Goal: Task Accomplishment & Management: Use online tool/utility

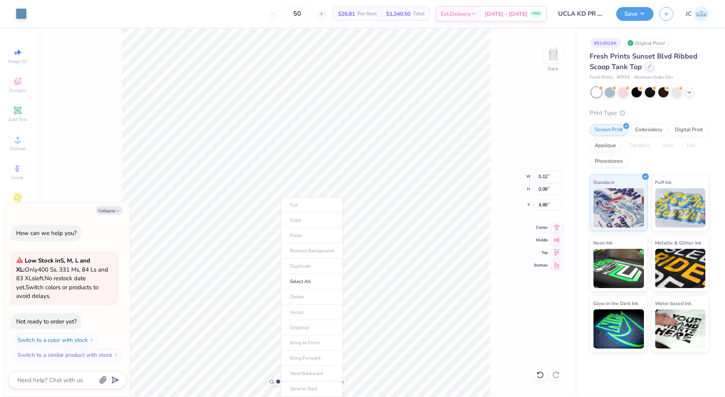
click at [648, 66] on icon at bounding box center [650, 67] width 4 height 4
click at [99, 219] on body "Art colors 50 $26.81 Per Item $1,340.50 Total Est. Delivery [DATE] - [DATE] FRE…" at bounding box center [362, 198] width 725 height 397
type textarea "x"
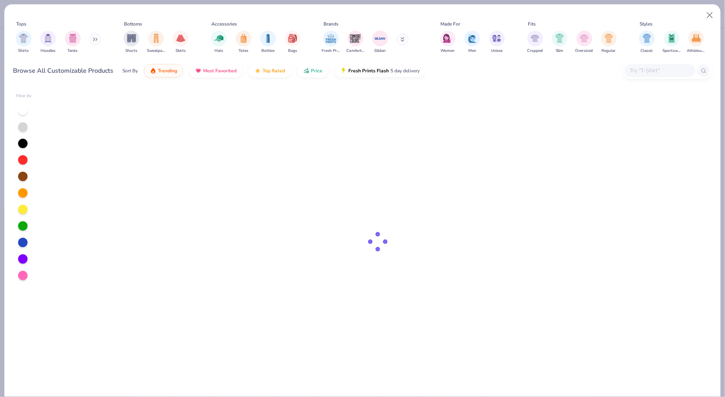
click at [109, 212] on div at bounding box center [378, 242] width 668 height 310
click at [261, 196] on div at bounding box center [378, 242] width 668 height 310
click at [411, 339] on div at bounding box center [378, 242] width 668 height 310
click at [436, 216] on div at bounding box center [378, 242] width 668 height 310
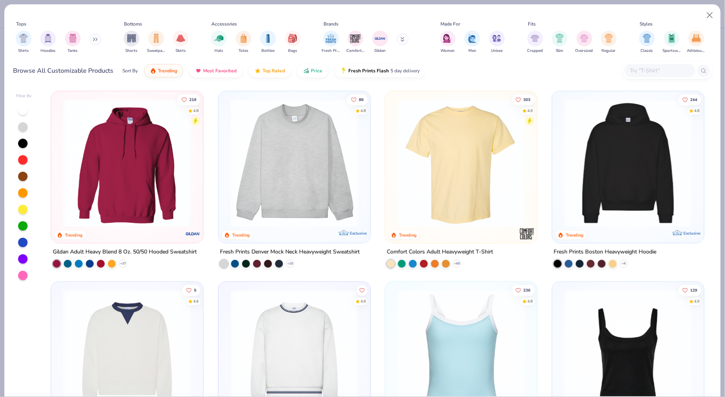
scroll to position [0, 0]
click at [648, 71] on input "text" at bounding box center [659, 70] width 61 height 9
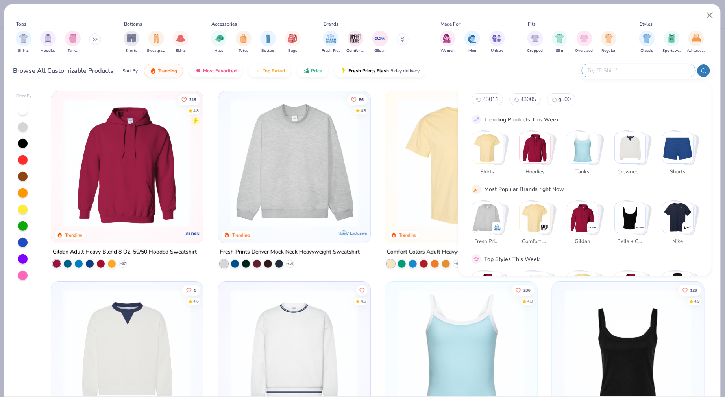
scroll to position [0, 0]
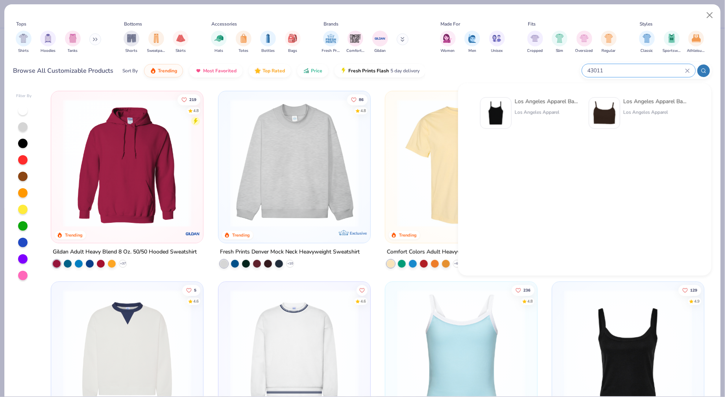
type input "43011"
click at [493, 112] on img at bounding box center [495, 113] width 24 height 24
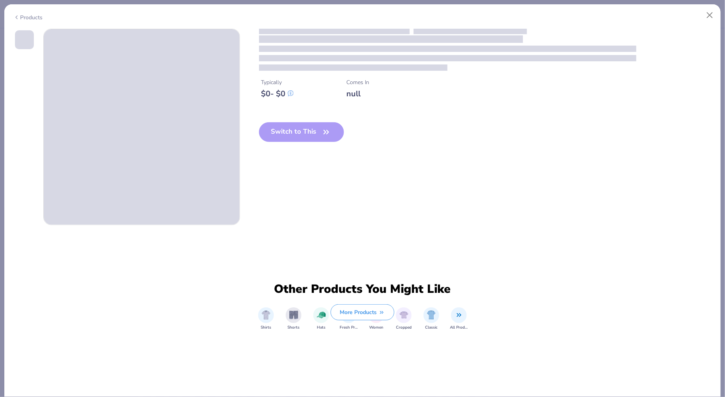
type textarea "x"
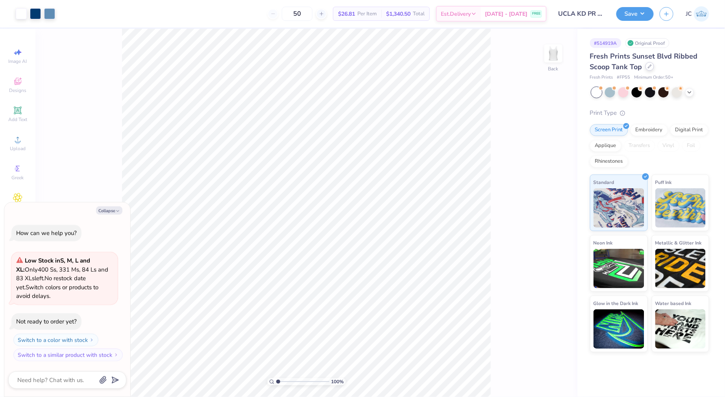
click at [651, 66] on div at bounding box center [649, 66] width 9 height 9
type textarea "x"
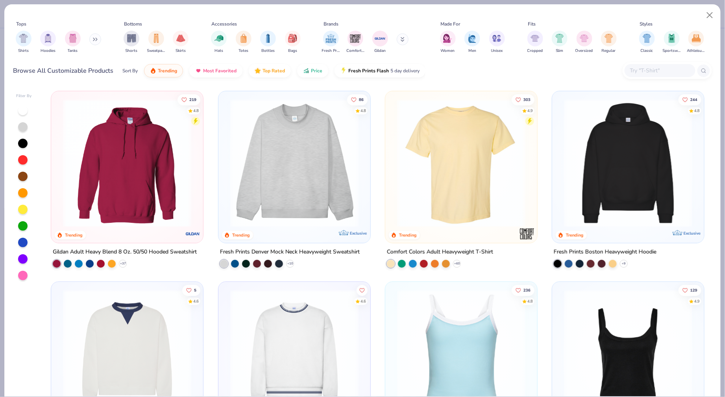
click at [652, 70] on input "text" at bounding box center [659, 70] width 61 height 9
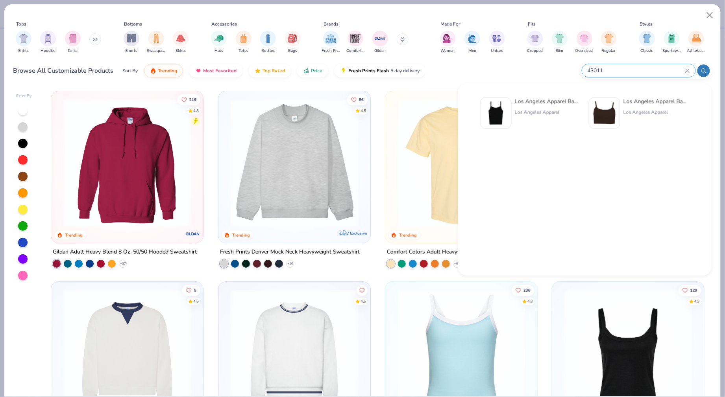
type input "43011"
click at [496, 111] on img at bounding box center [495, 113] width 24 height 24
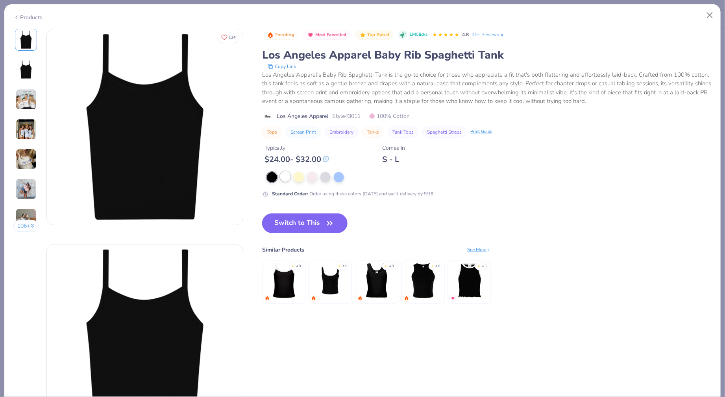
click at [282, 177] on div at bounding box center [285, 177] width 10 height 10
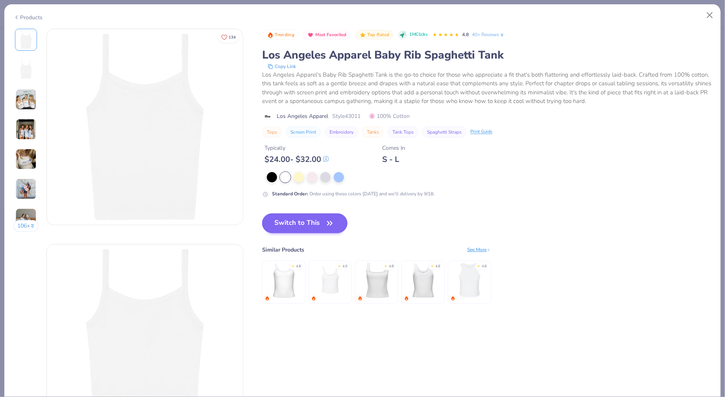
click at [285, 219] on button "Switch to This" at bounding box center [304, 224] width 85 height 20
type textarea "x"
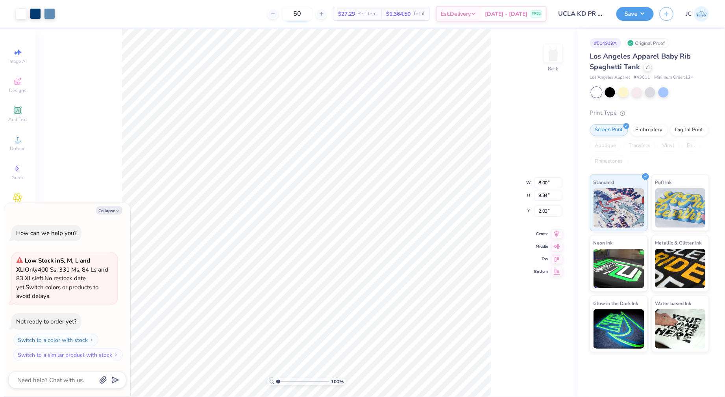
click at [306, 13] on input "50" at bounding box center [297, 14] width 31 height 14
type input "5"
type input "85"
click at [647, 65] on icon at bounding box center [648, 67] width 4 height 4
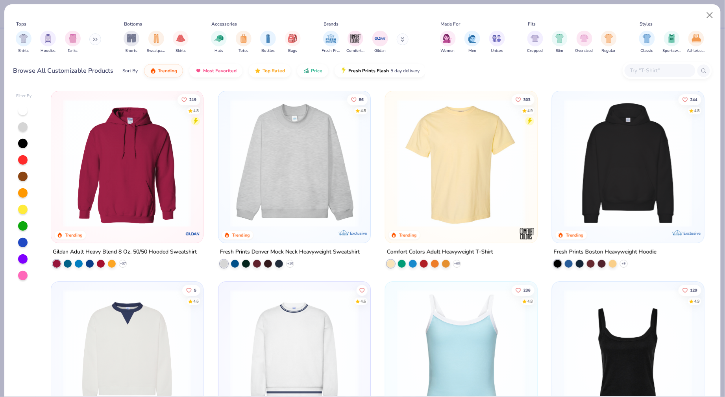
click at [478, 317] on img at bounding box center [461, 354] width 136 height 128
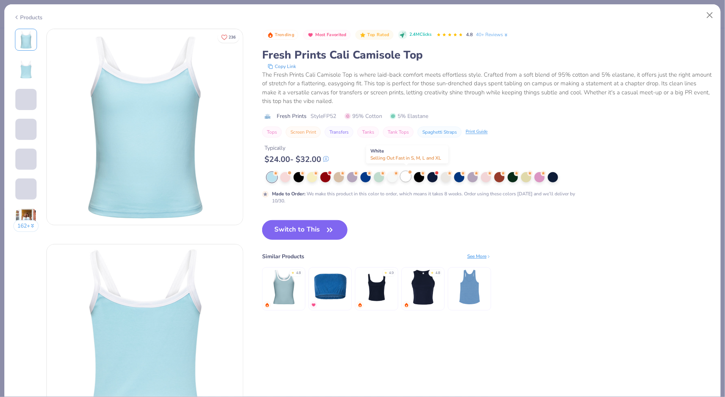
click at [408, 173] on div at bounding box center [405, 177] width 10 height 10
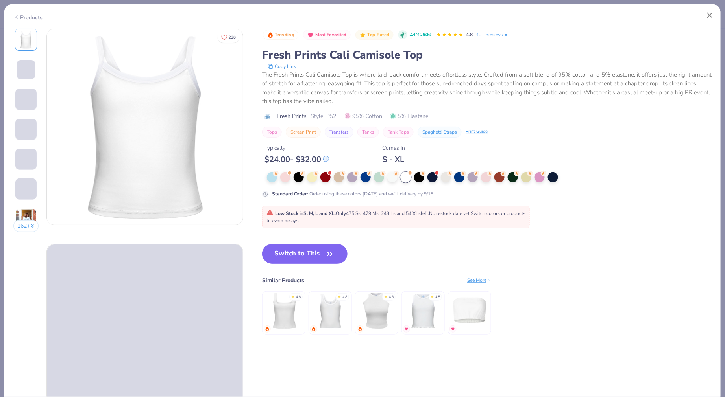
click at [299, 255] on button "Switch to This" at bounding box center [304, 254] width 85 height 20
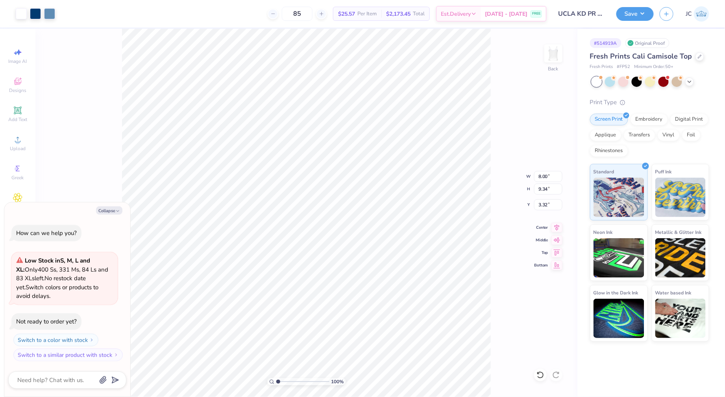
type textarea "x"
type input "1.57"
type textarea "x"
type input "1.71"
click at [352, 13] on span "$25.57" at bounding box center [346, 14] width 17 height 8
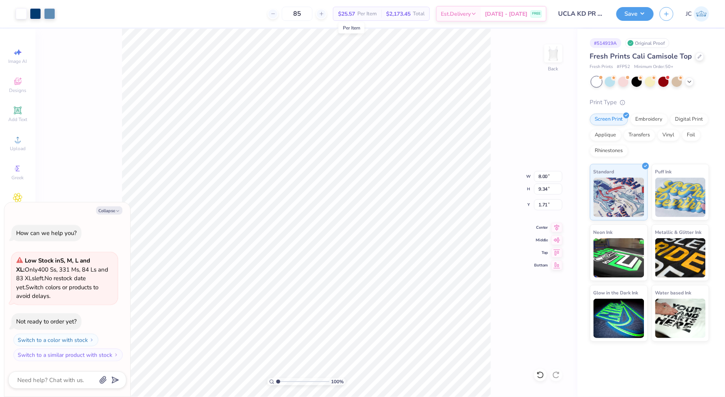
click at [351, 13] on span "$25.57" at bounding box center [346, 14] width 17 height 8
click at [633, 13] on button "Save" at bounding box center [634, 13] width 37 height 14
type textarea "x"
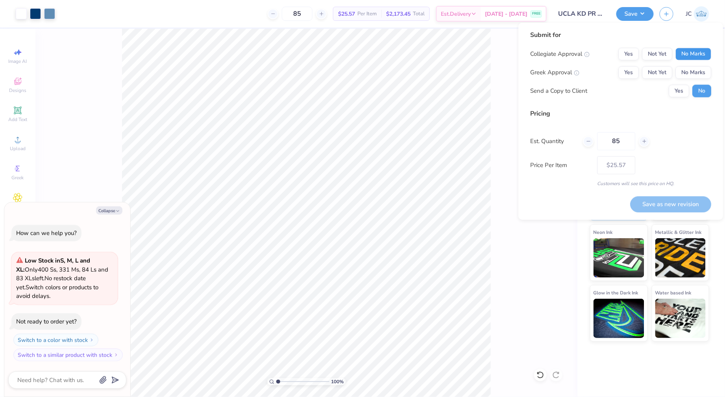
click at [692, 54] on button "No Marks" at bounding box center [693, 54] width 36 height 13
click at [661, 73] on button "Not Yet" at bounding box center [657, 72] width 30 height 13
click at [661, 207] on button "Save as new revision" at bounding box center [670, 204] width 81 height 16
type input "$25.57"
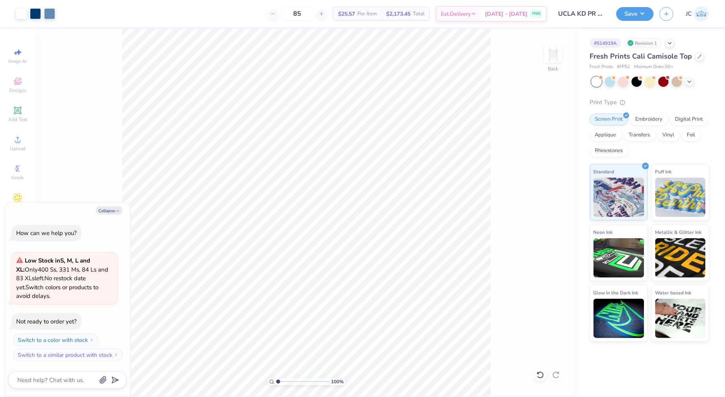
type textarea "x"
